Goal: Task Accomplishment & Management: Complete application form

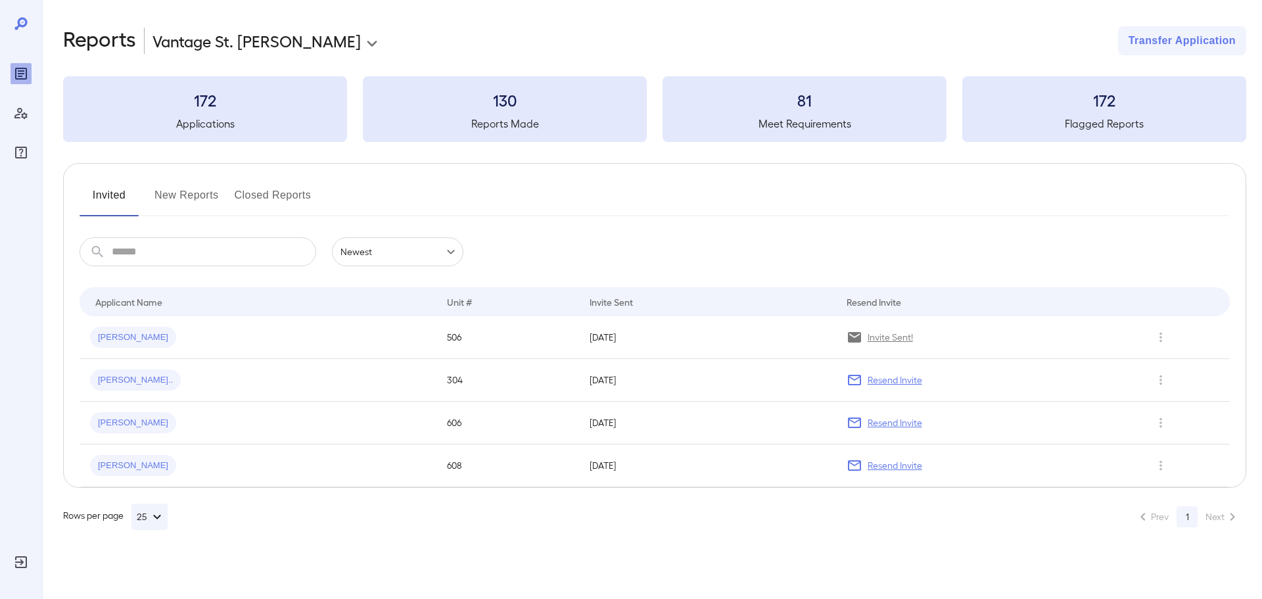
click at [198, 196] on button "New Reports" at bounding box center [186, 201] width 64 height 32
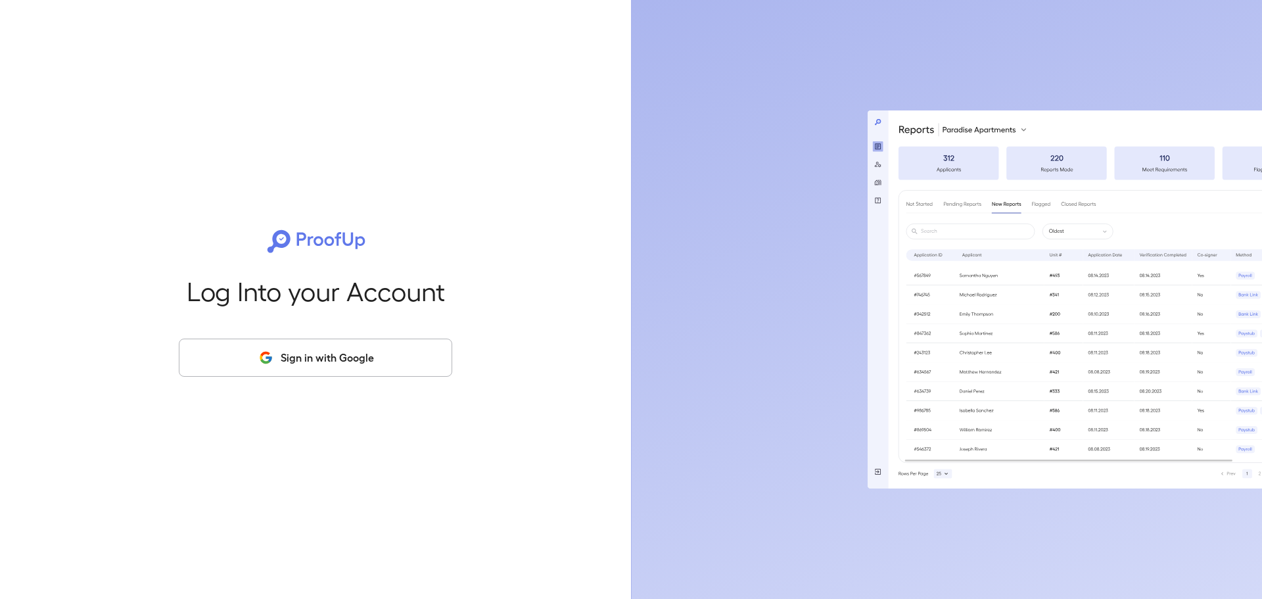
click at [274, 356] on icon "button" at bounding box center [266, 358] width 16 height 16
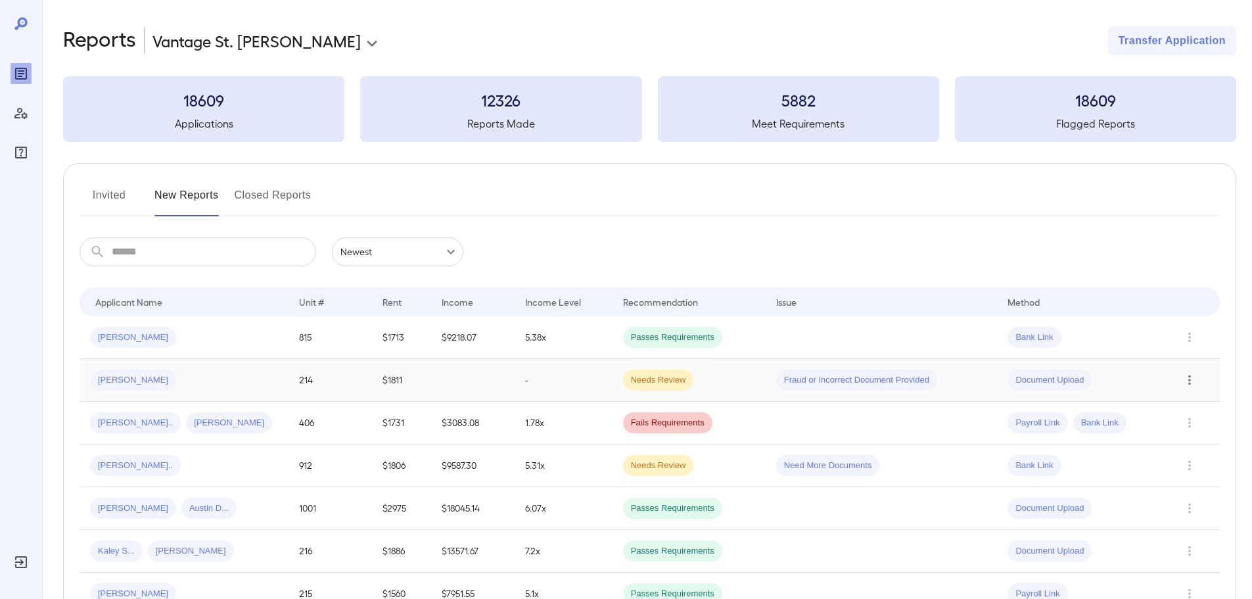
click at [1191, 385] on icon "Row Actions" at bounding box center [1189, 380] width 14 height 16
click at [1188, 405] on li "View Application" at bounding box center [1199, 406] width 104 height 21
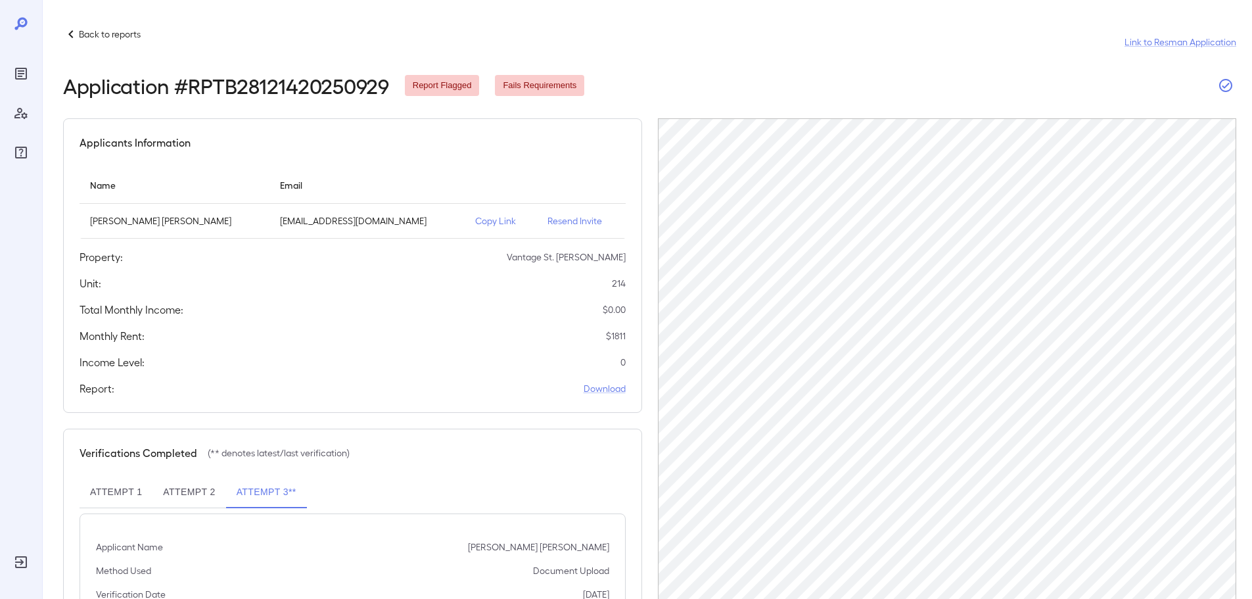
click at [1222, 87] on icon "button" at bounding box center [1226, 86] width 16 height 16
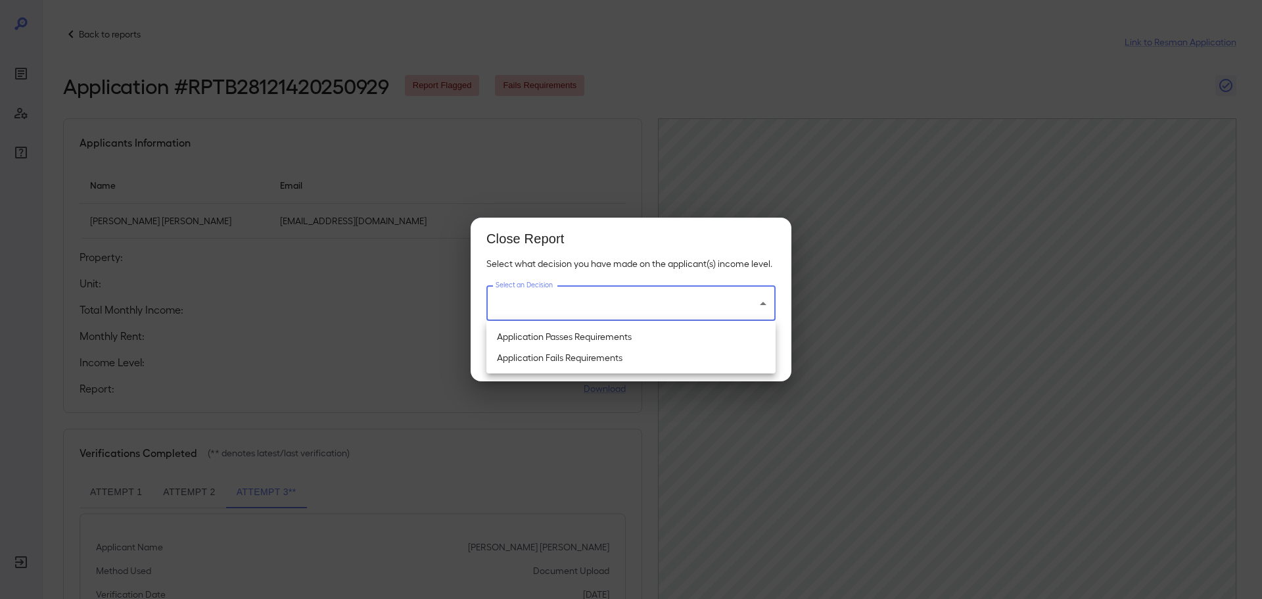
click at [650, 315] on body "Back to reports Link to Resman Application Application # RPTB28121420250929 Rep…" at bounding box center [631, 299] width 1262 height 599
click at [597, 338] on li "Application Passes Requirements" at bounding box center [630, 336] width 289 height 21
type input "**********"
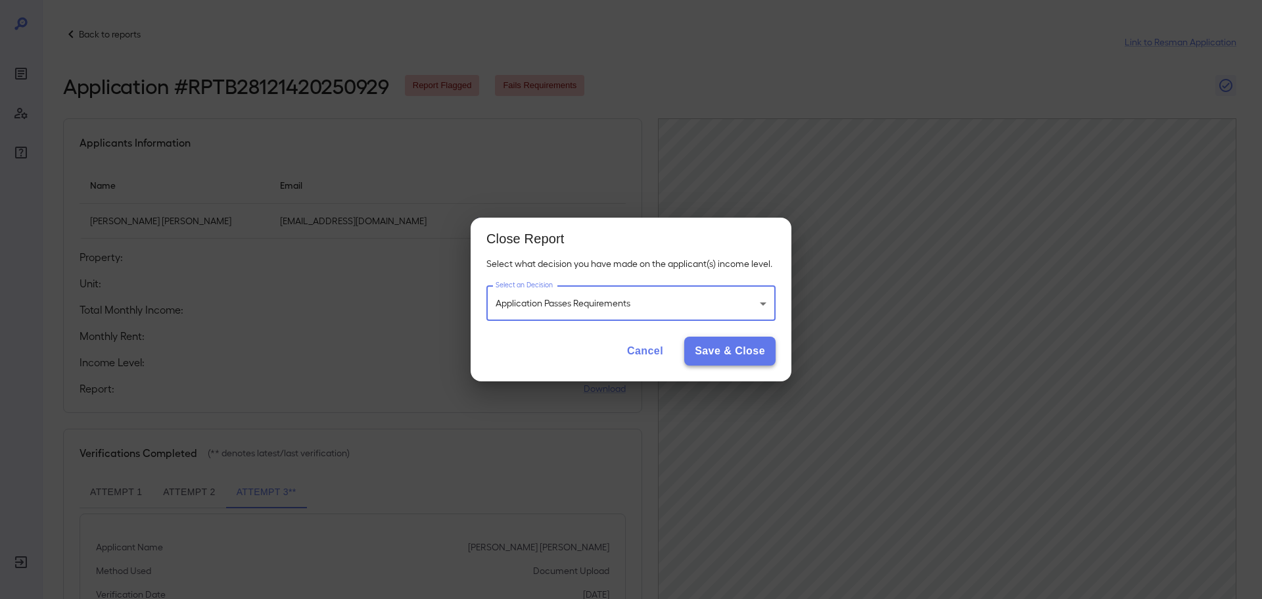
click at [736, 350] on button "Save & Close" at bounding box center [729, 350] width 91 height 29
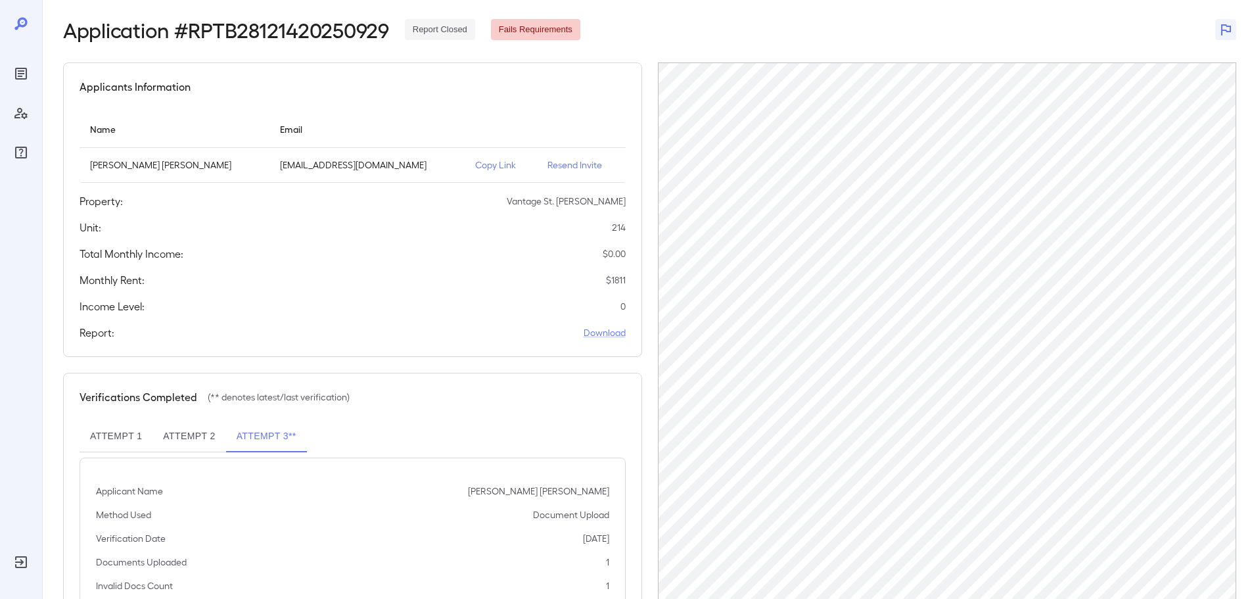
scroll to position [132, 0]
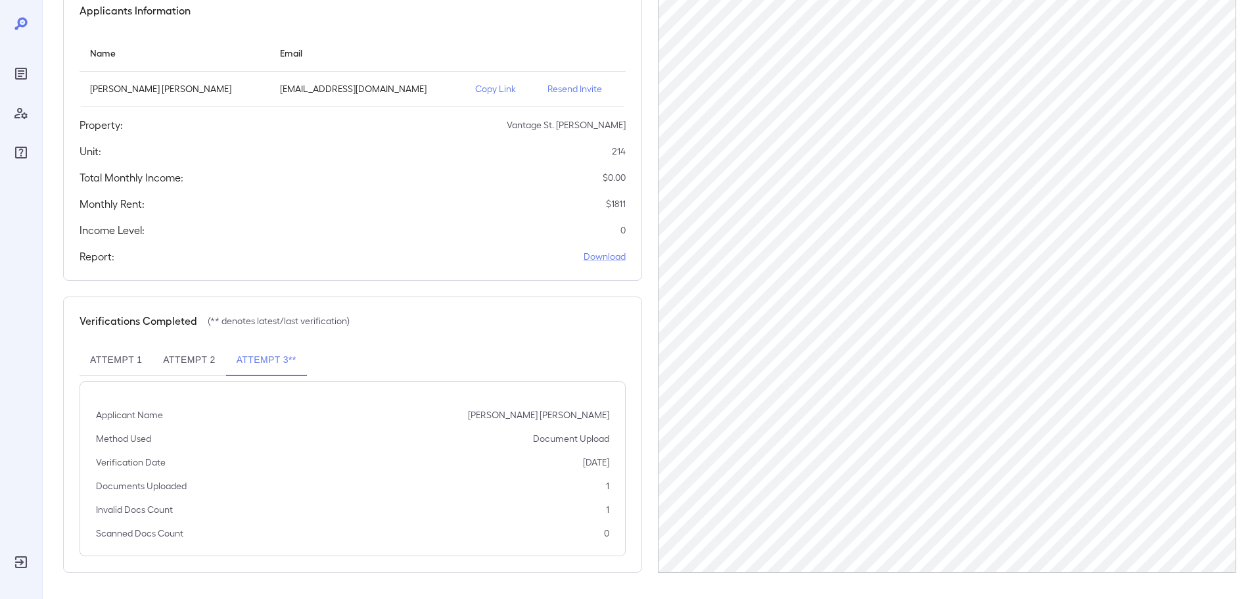
click at [178, 369] on button "Attempt 2" at bounding box center [188, 360] width 73 height 32
click at [124, 359] on button "Attempt 1" at bounding box center [116, 360] width 73 height 32
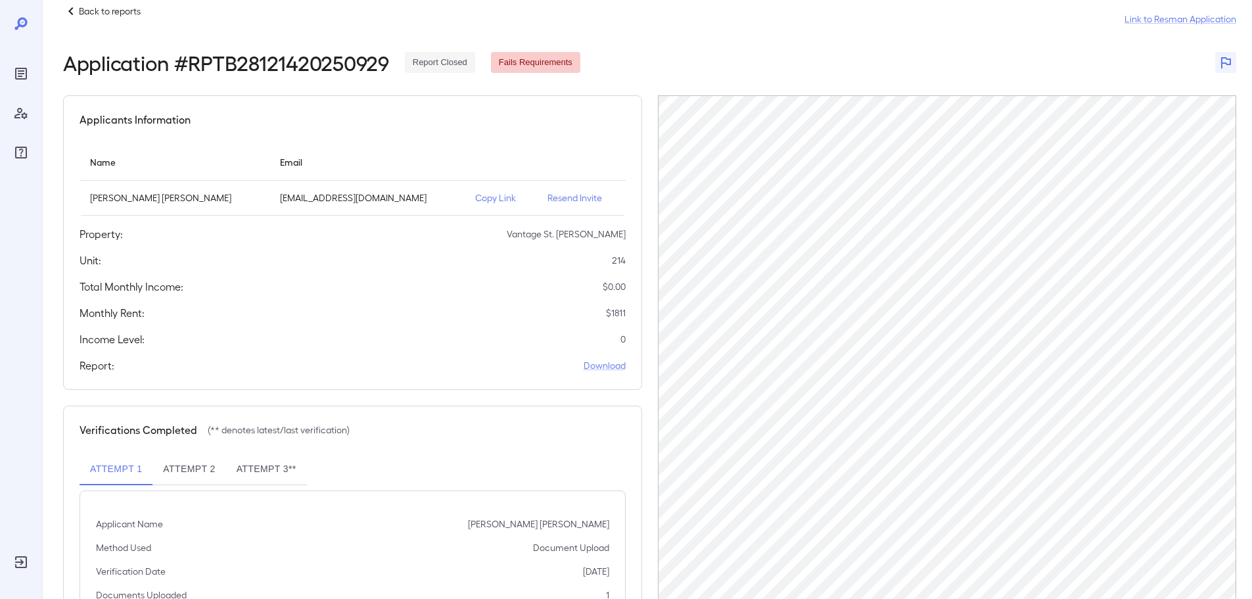
scroll to position [0, 0]
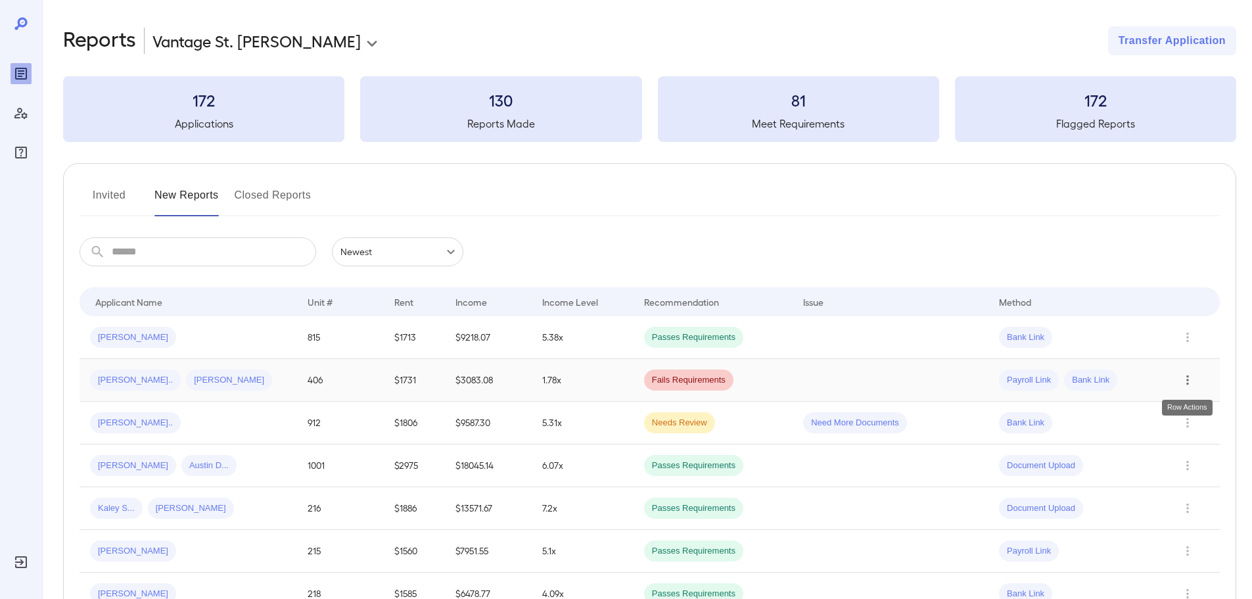
click at [1186, 384] on icon "Row Actions" at bounding box center [1187, 380] width 3 height 10
click at [1180, 411] on li "View Application" at bounding box center [1199, 406] width 104 height 21
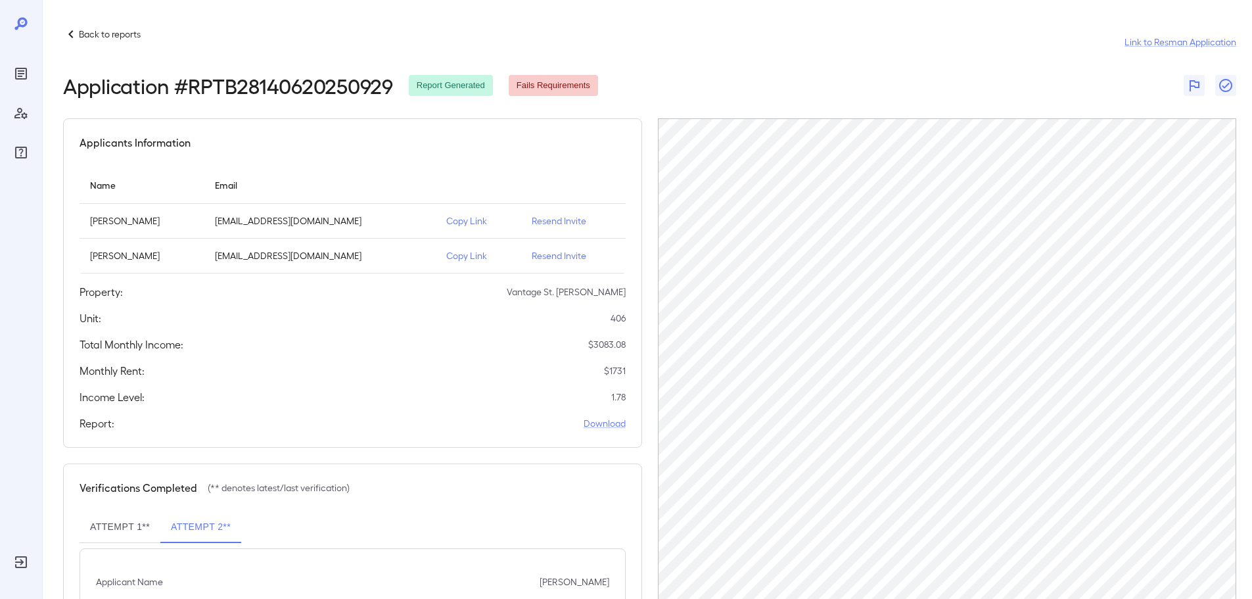
click at [92, 32] on p "Back to reports" at bounding box center [110, 34] width 62 height 13
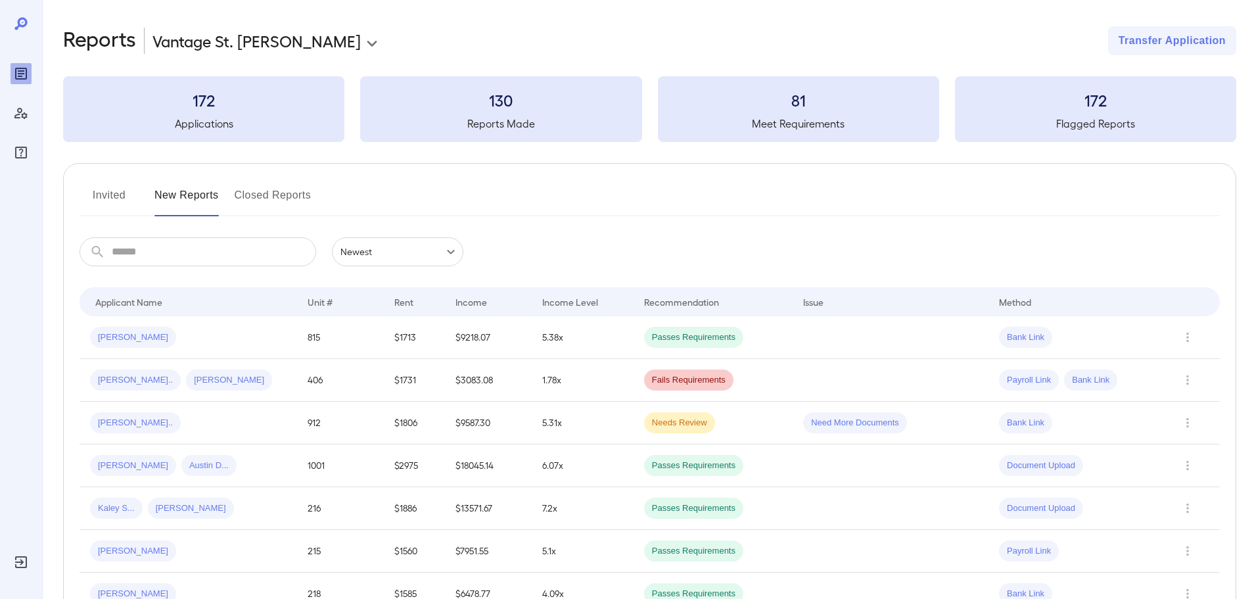
click at [427, 253] on body "**********" at bounding box center [626, 299] width 1252 height 599
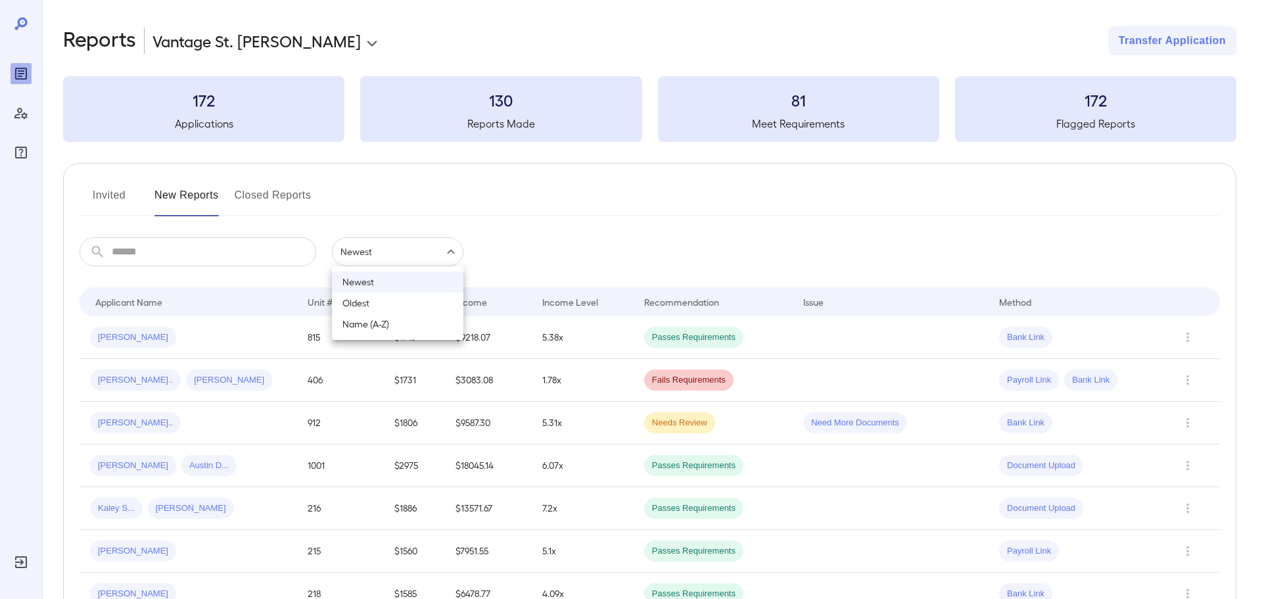
click at [426, 253] on div at bounding box center [631, 299] width 1262 height 599
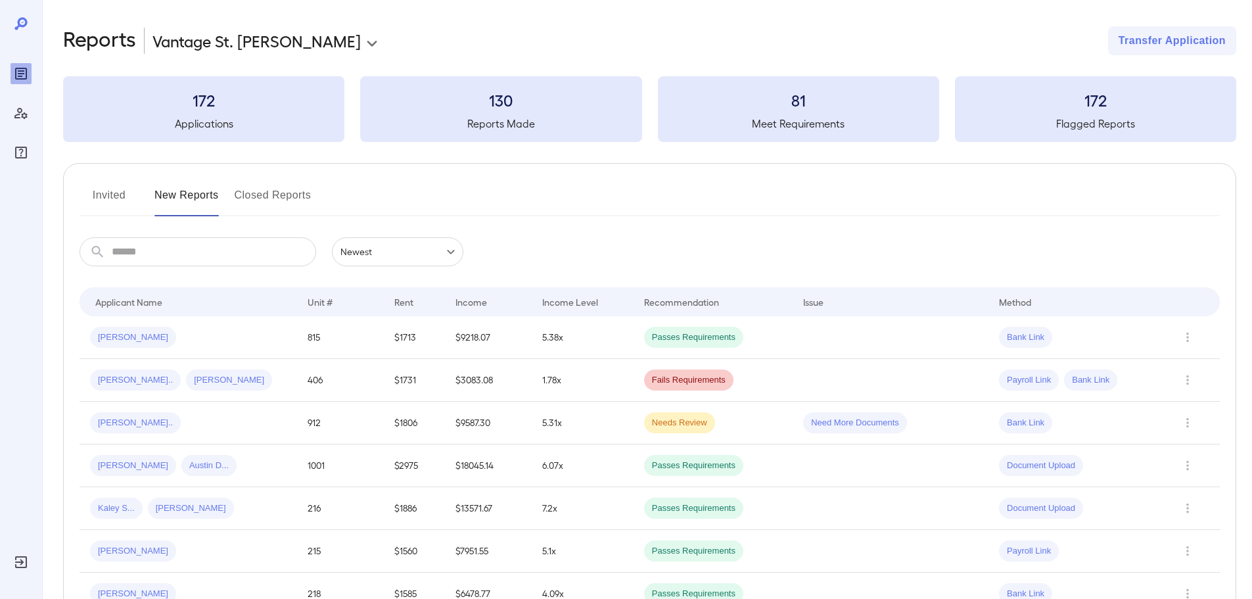
click at [248, 195] on button "Closed Reports" at bounding box center [273, 201] width 77 height 32
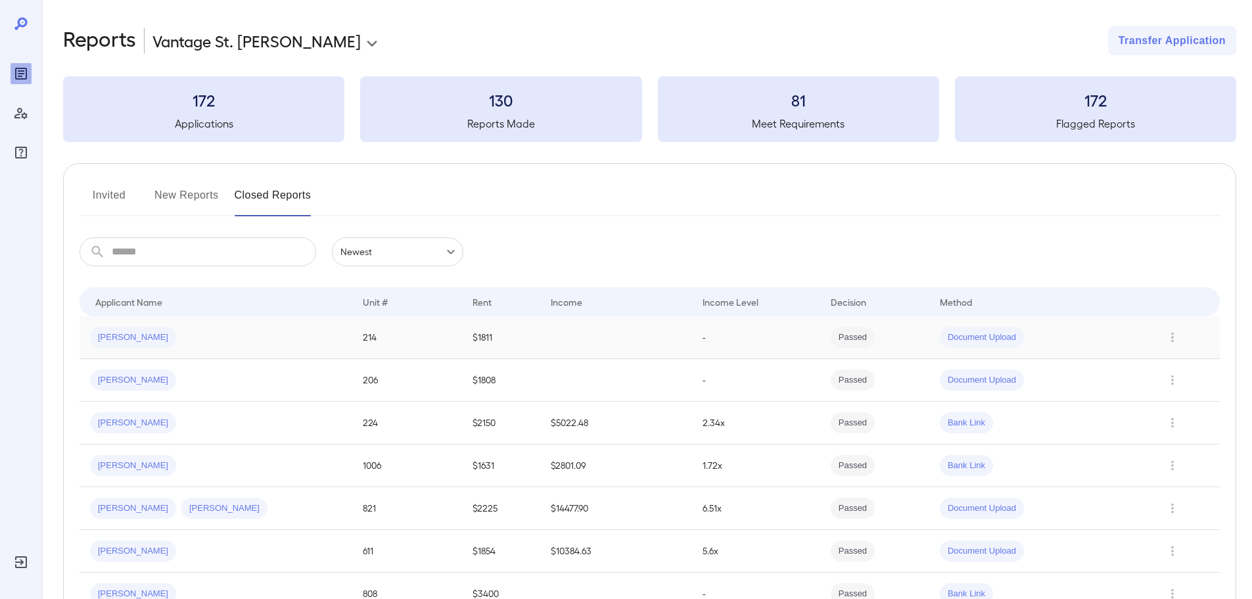
click at [982, 337] on span "Document Upload" at bounding box center [982, 337] width 84 height 12
